Goal: Task Accomplishment & Management: Use online tool/utility

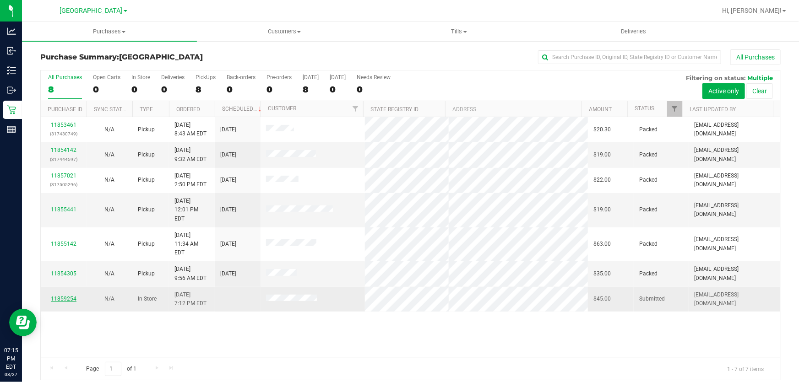
click at [70, 296] on link "11859254" at bounding box center [64, 299] width 26 height 6
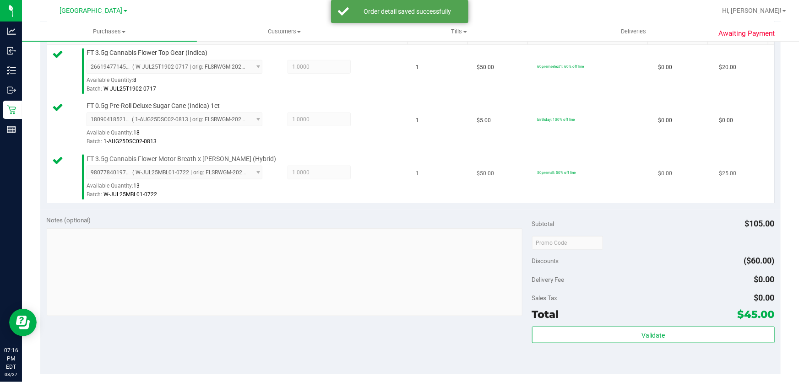
scroll to position [249, 0]
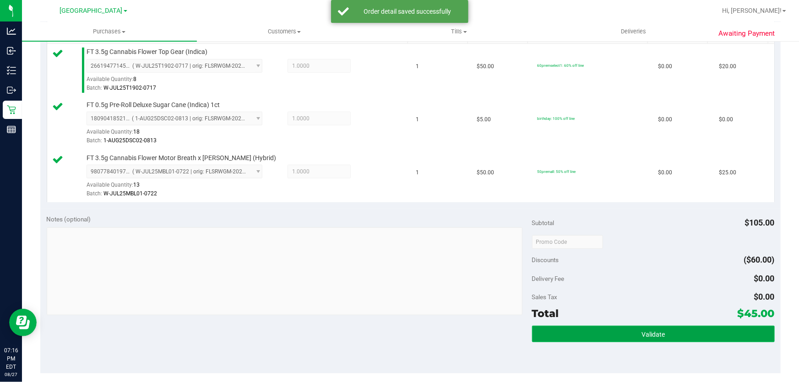
click at [630, 336] on button "Validate" at bounding box center [653, 334] width 243 height 16
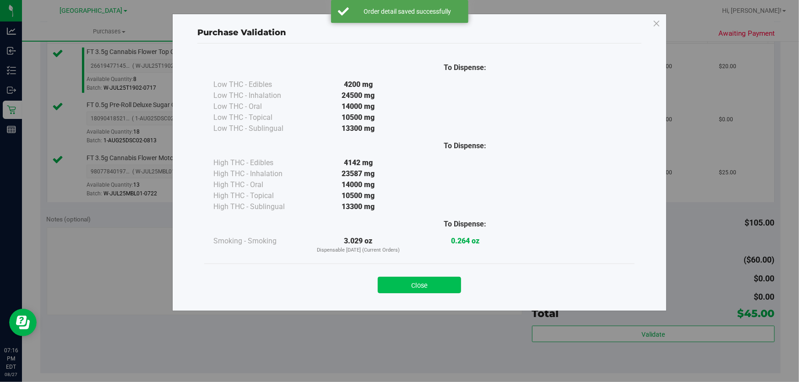
click at [397, 282] on button "Close" at bounding box center [419, 285] width 83 height 16
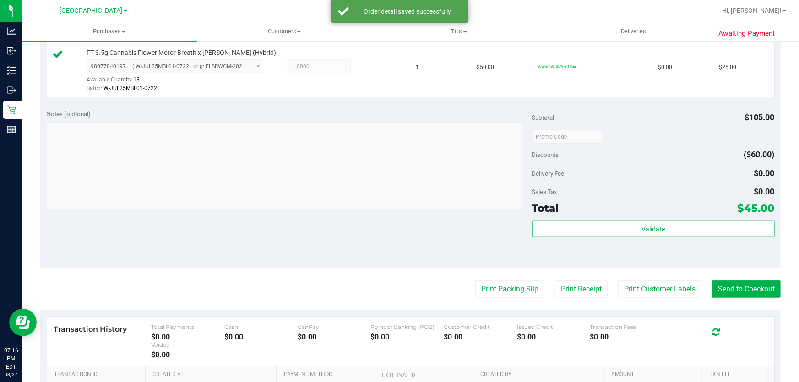
scroll to position [416, 0]
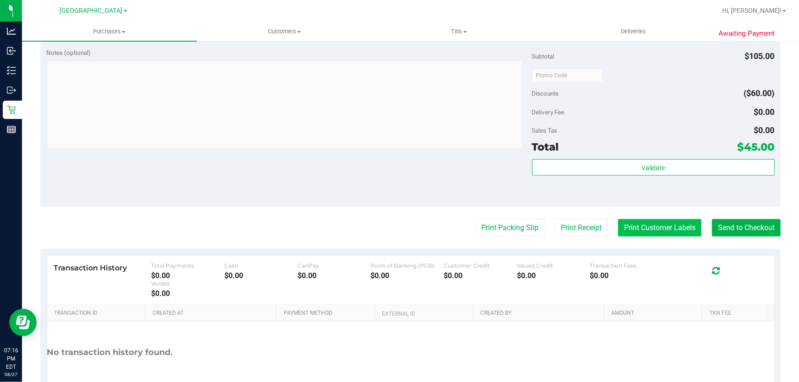
click at [625, 229] on button "Print Customer Labels" at bounding box center [659, 227] width 83 height 17
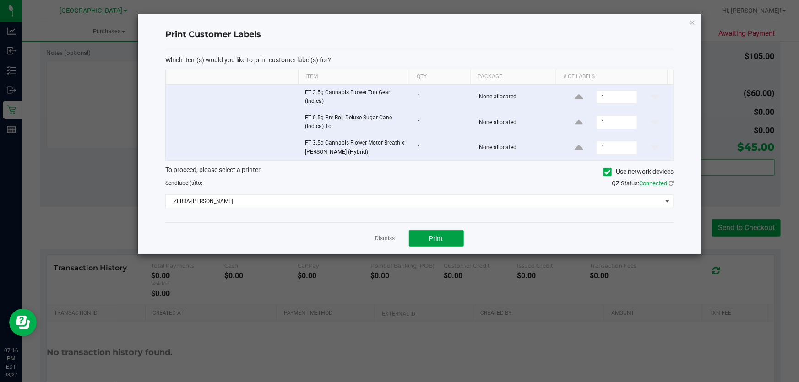
click at [425, 235] on button "Print" at bounding box center [436, 238] width 55 height 16
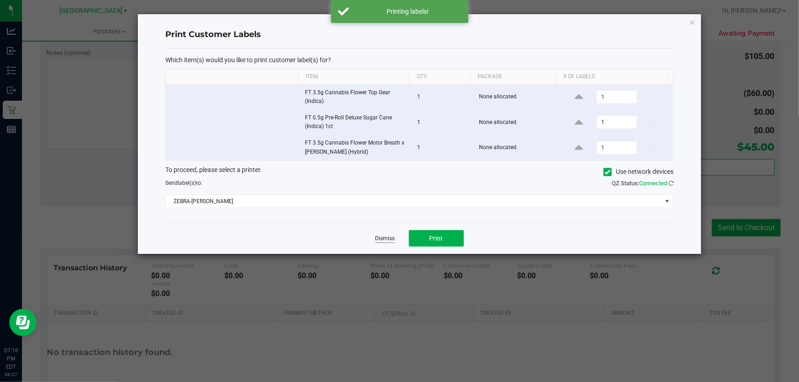
click at [378, 238] on link "Dismiss" at bounding box center [385, 239] width 20 height 8
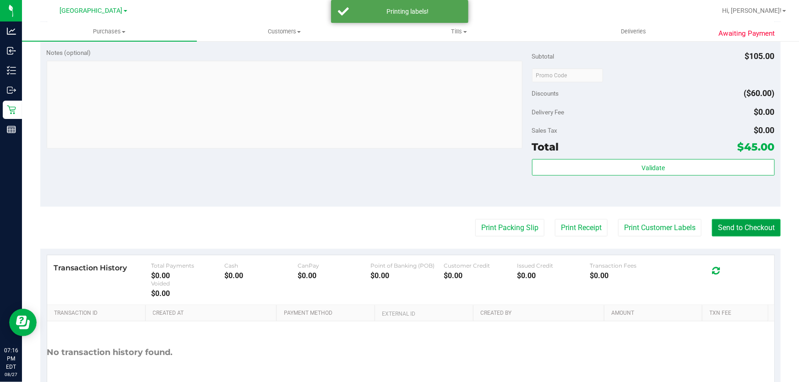
click at [747, 227] on button "Send to Checkout" at bounding box center [746, 227] width 69 height 17
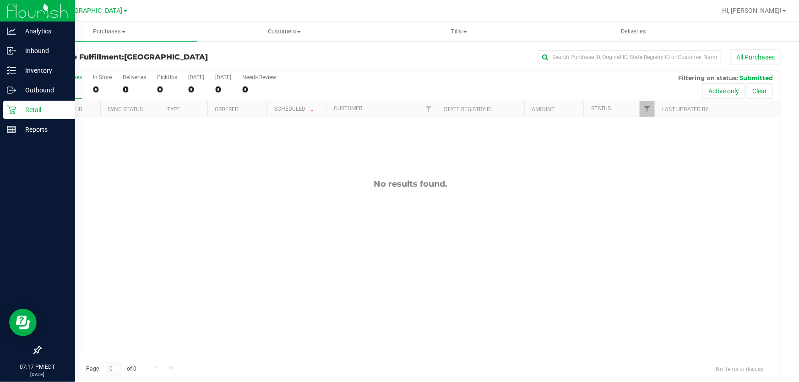
click at [9, 113] on icon at bounding box center [11, 109] width 9 height 9
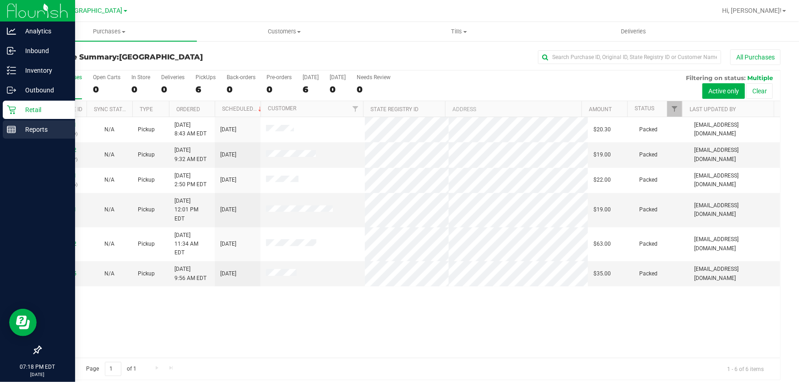
click at [9, 130] on icon at bounding box center [11, 129] width 9 height 9
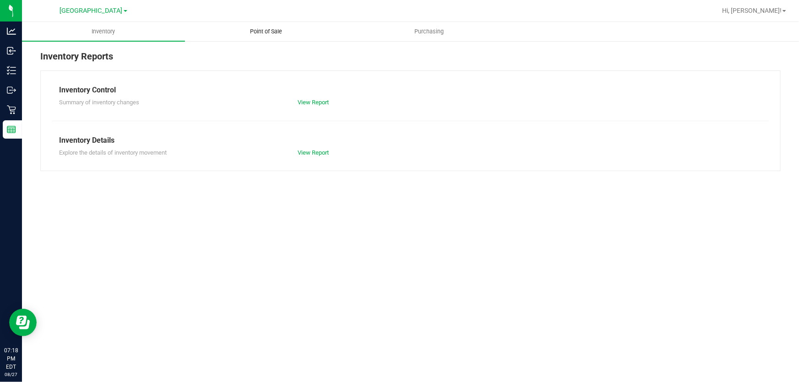
click at [251, 31] on span "Point of Sale" at bounding box center [266, 31] width 57 height 8
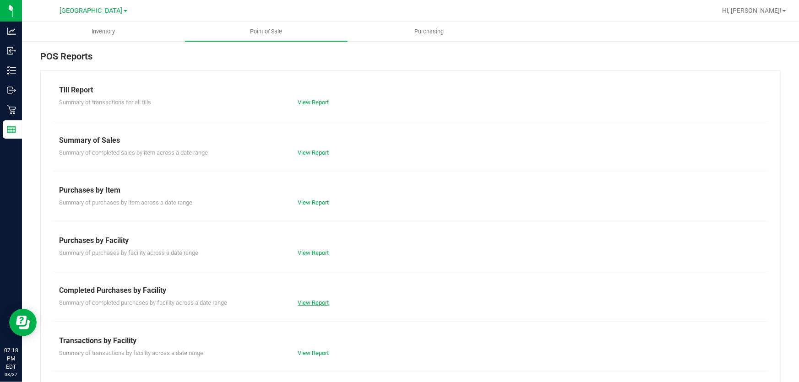
click at [316, 303] on link "View Report" at bounding box center [313, 302] width 31 height 7
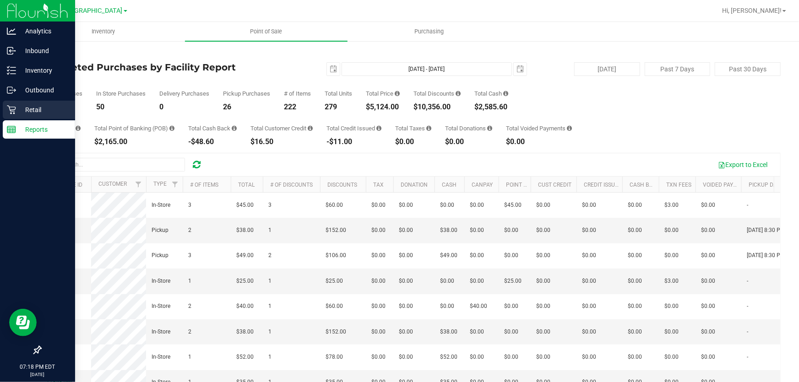
click at [13, 101] on div "Retail" at bounding box center [39, 110] width 72 height 18
